Goal: Transaction & Acquisition: Purchase product/service

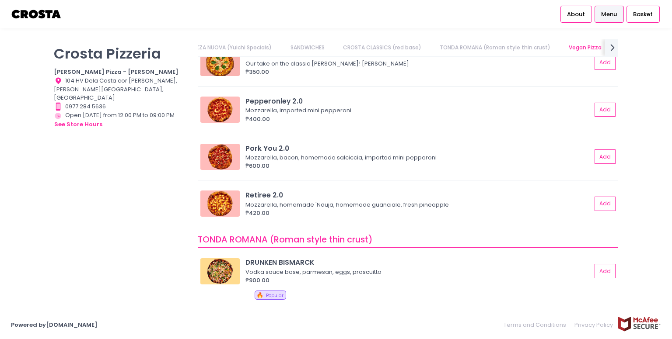
scroll to position [275, 0]
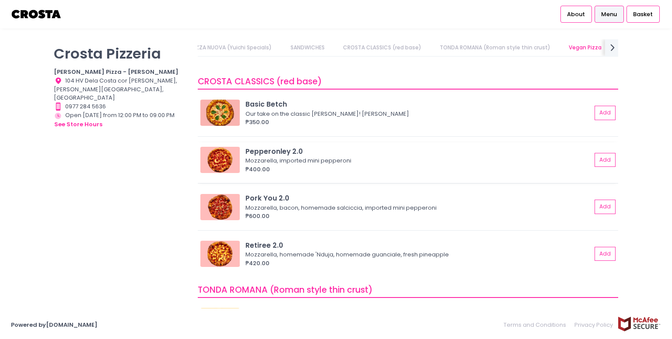
click at [465, 171] on div "₱400.00" at bounding box center [418, 169] width 346 height 9
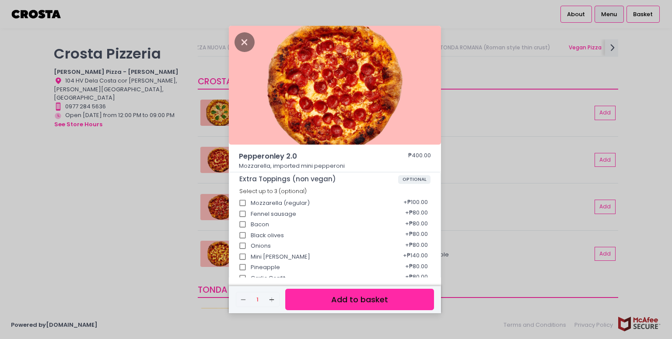
click at [360, 298] on button "Add to basket" at bounding box center [359, 299] width 149 height 21
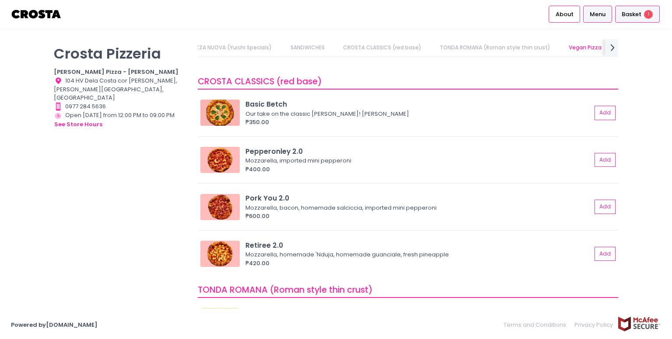
click at [644, 15] on div "Basket 1" at bounding box center [637, 14] width 45 height 17
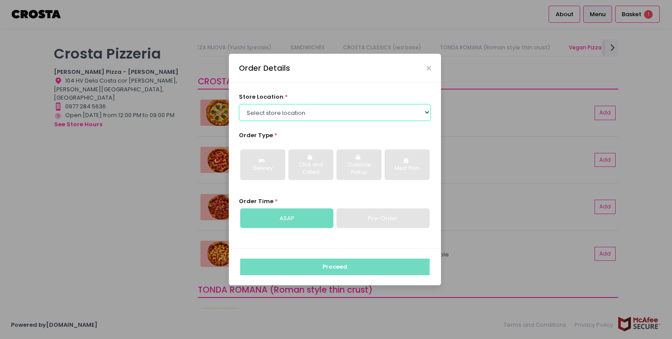
click at [396, 110] on select "Select store location [PERSON_NAME] Pizza - [PERSON_NAME] Pizza - [GEOGRAPHIC_D…" at bounding box center [335, 112] width 192 height 17
select select "5fabb2e53664a8677beaeb89"
click at [239, 104] on select "Select store location [PERSON_NAME] Pizza - [PERSON_NAME] Pizza - [GEOGRAPHIC_D…" at bounding box center [335, 112] width 192 height 17
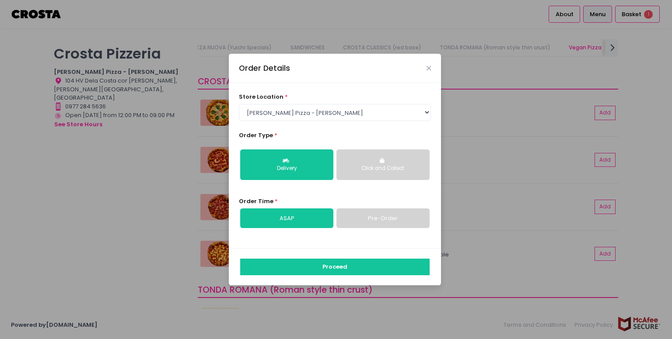
click at [379, 158] on button "Click and Collect" at bounding box center [382, 165] width 93 height 31
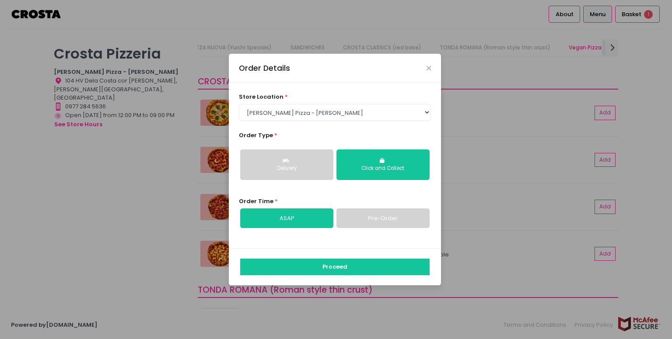
click at [365, 217] on link "Pre-Order" at bounding box center [382, 219] width 93 height 20
select select "[DATE]"
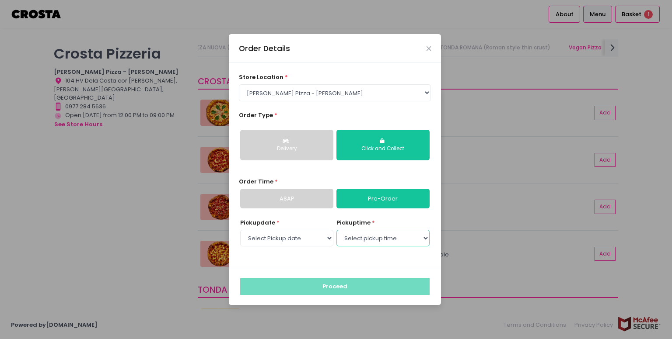
click at [406, 240] on select "Select pickup time 06:30 PM - 07:00 PM 07:00 PM - 07:30 PM 07:30 PM - 08:00 PM …" at bounding box center [382, 238] width 93 height 17
select select "20:30"
click at [336, 230] on select "Select pickup time 06:30 PM - 07:00 PM 07:00 PM - 07:30 PM 07:30 PM - 08:00 PM …" at bounding box center [382, 238] width 93 height 17
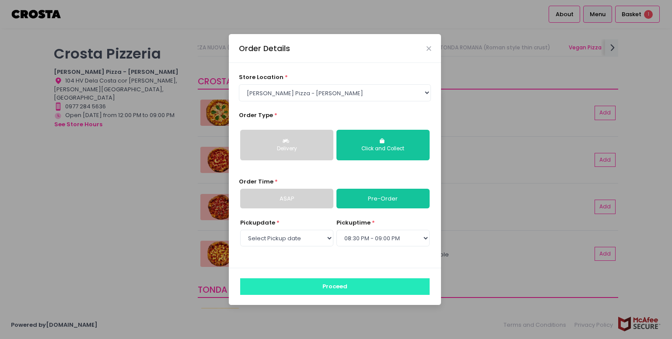
click at [355, 284] on button "Proceed" at bounding box center [334, 287] width 189 height 17
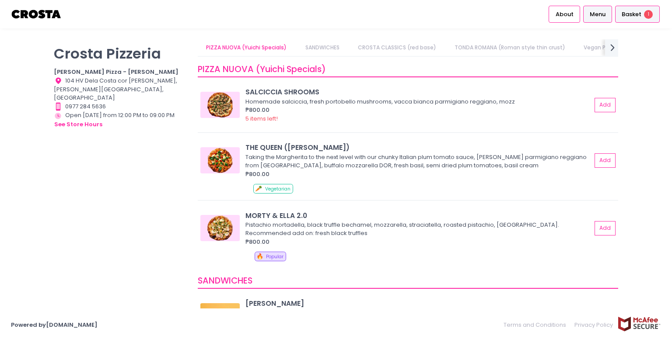
click at [640, 14] on span "Basket" at bounding box center [632, 14] width 20 height 9
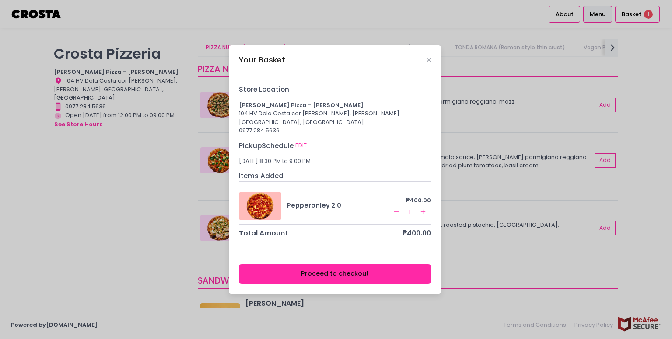
click at [304, 141] on button "EDIT" at bounding box center [301, 146] width 12 height 10
select select "5fabb2e53664a8677beaeb89"
select select "[DATE]"
select select "20:30"
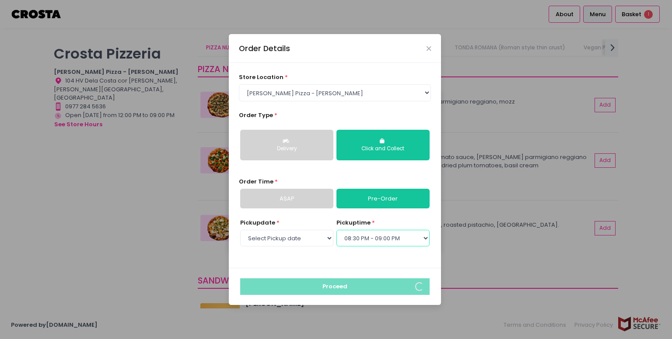
click at [373, 238] on select "Select pickup time 06:30 PM - 07:00 PM 07:00 PM - 07:30 PM 07:30 PM - 08:00 PM …" at bounding box center [382, 238] width 93 height 17
click at [336, 230] on select "Select pickup time 06:30 PM - 07:00 PM 07:00 PM - 07:30 PM 07:30 PM - 08:00 PM …" at bounding box center [382, 238] width 93 height 17
click at [343, 178] on div "Order Time * ASAP Pre-Order" at bounding box center [335, 193] width 192 height 31
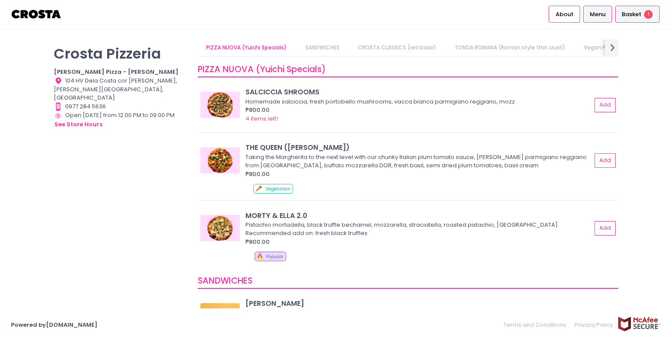
click at [657, 20] on div "Basket 1" at bounding box center [637, 14] width 45 height 17
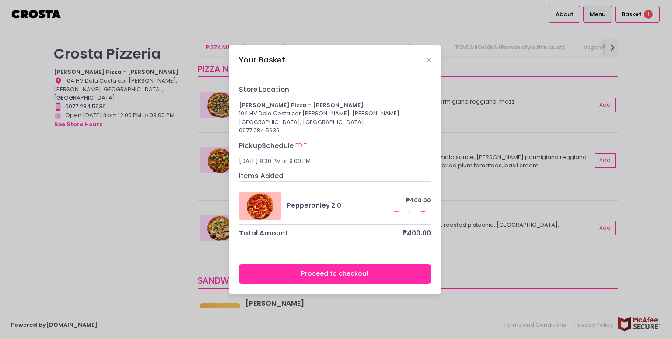
click at [343, 273] on button "Proceed to checkout" at bounding box center [335, 275] width 192 height 20
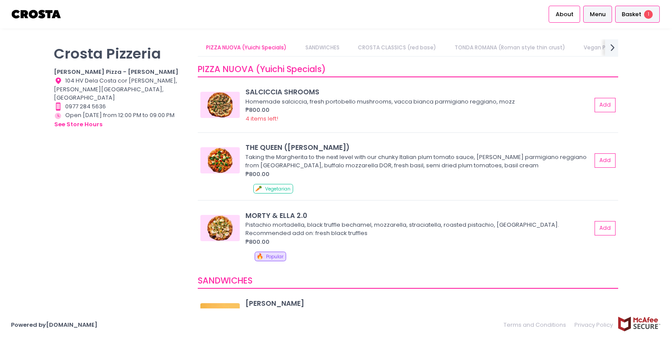
click at [639, 10] on span "Basket" at bounding box center [632, 14] width 20 height 9
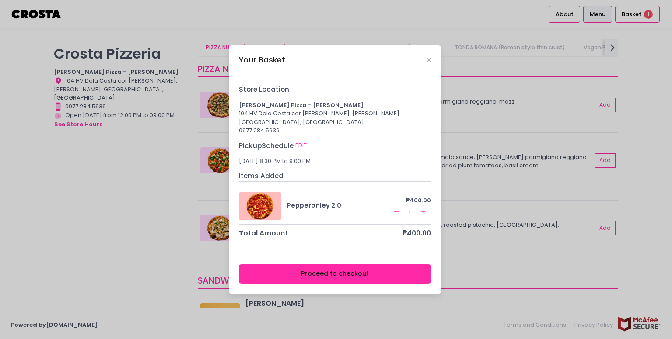
click at [332, 269] on button "Proceed to checkout" at bounding box center [335, 275] width 192 height 20
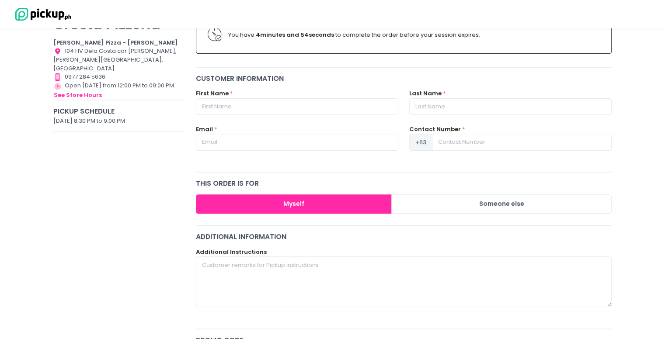
scroll to position [103, 0]
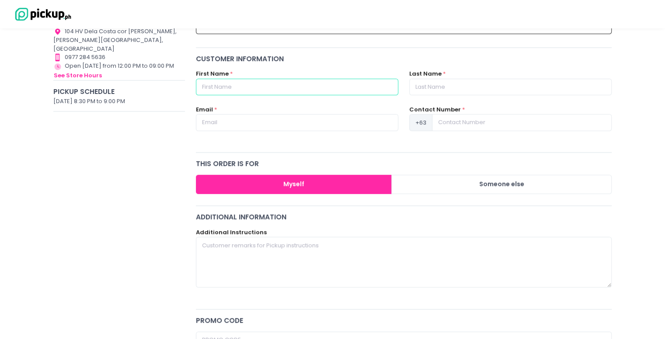
click at [242, 91] on input "text" at bounding box center [297, 87] width 203 height 17
type input "Alexie"
click at [419, 84] on input "text" at bounding box center [510, 87] width 203 height 17
type input "Turla"
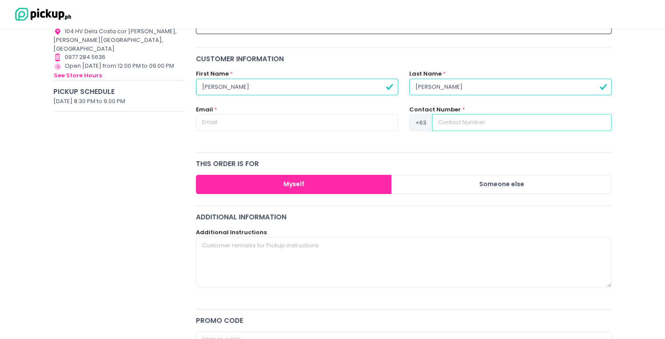
click at [451, 121] on input at bounding box center [522, 122] width 180 height 17
type input "9563693770"
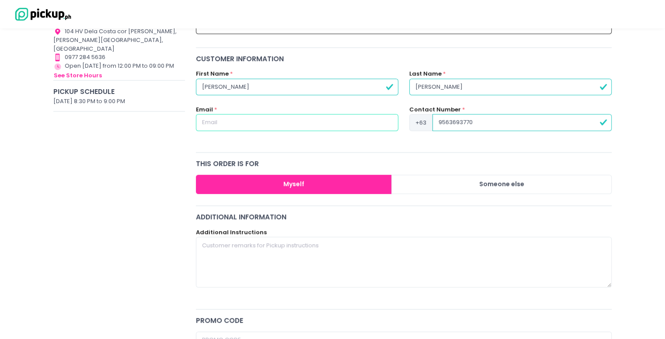
click at [270, 119] on input "text" at bounding box center [297, 122] width 203 height 17
type input "alexgrace.turla@gmail.com"
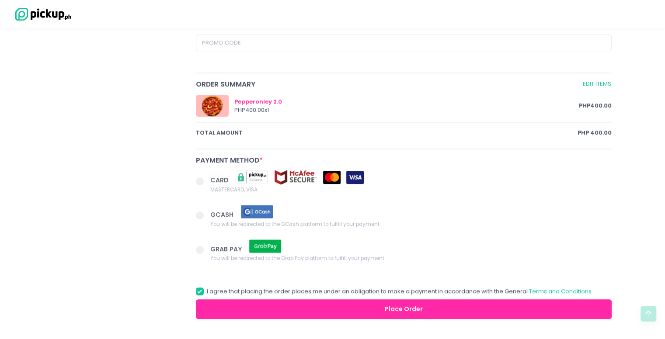
scroll to position [410, 0]
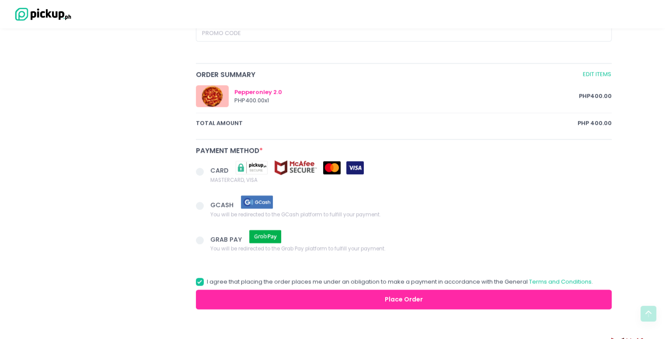
click at [220, 197] on span "GCASH" at bounding box center [244, 202] width 69 height 15
click at [213, 202] on input "GCASH You will be redirected to the GCash platform to fulfill your payment." at bounding box center [210, 205] width 6 height 6
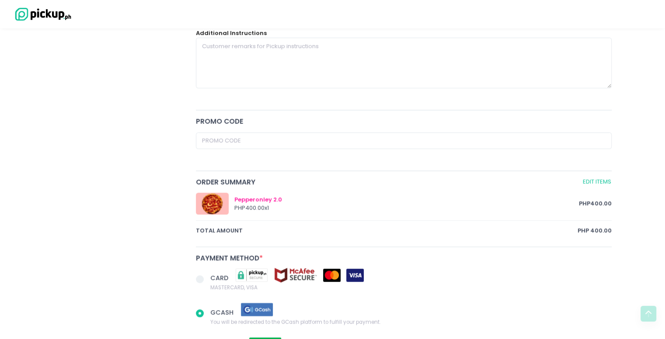
scroll to position [429, 0]
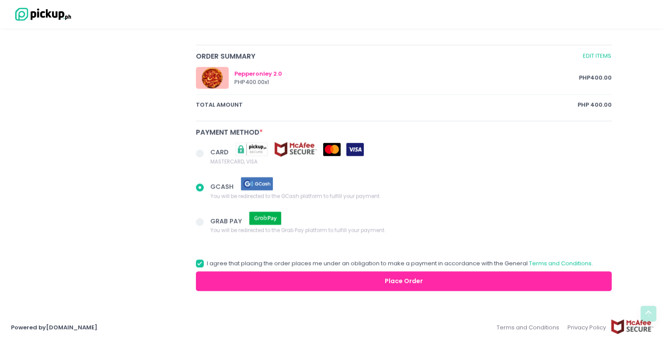
click at [411, 280] on button "Place Order" at bounding box center [404, 282] width 416 height 20
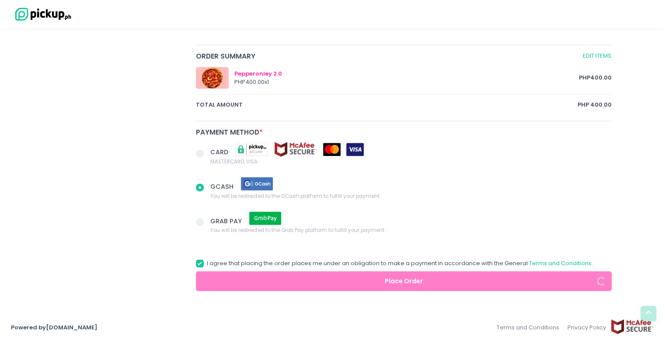
radio input "true"
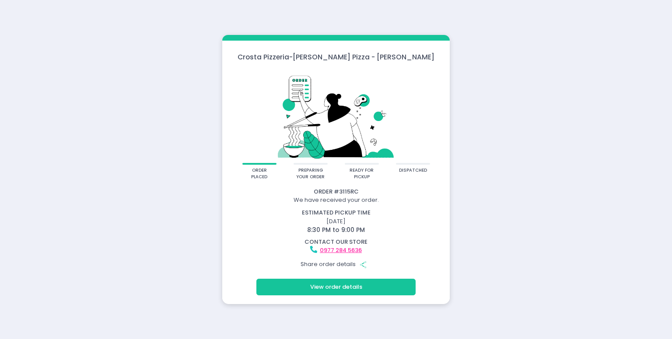
click at [320, 292] on button "View order details" at bounding box center [335, 287] width 159 height 17
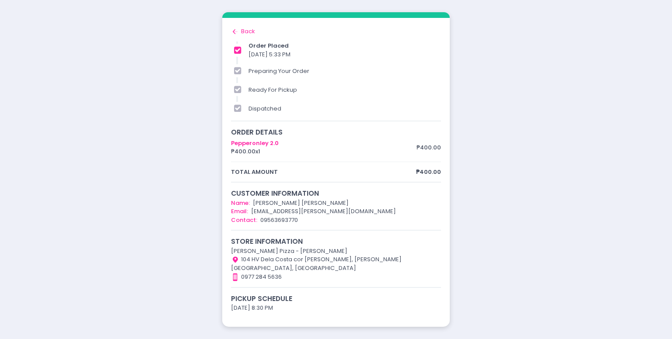
click at [516, 122] on div "order placed preparing your order ready for pickup dispatched Order # 3115RC We…" at bounding box center [336, 169] width 672 height 339
